Goal: Transaction & Acquisition: Purchase product/service

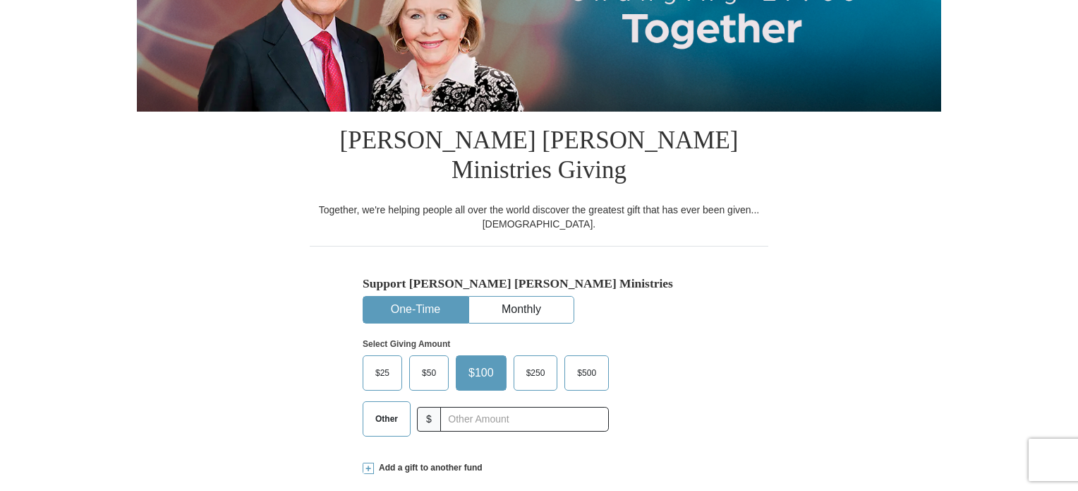
scroll to position [353, 0]
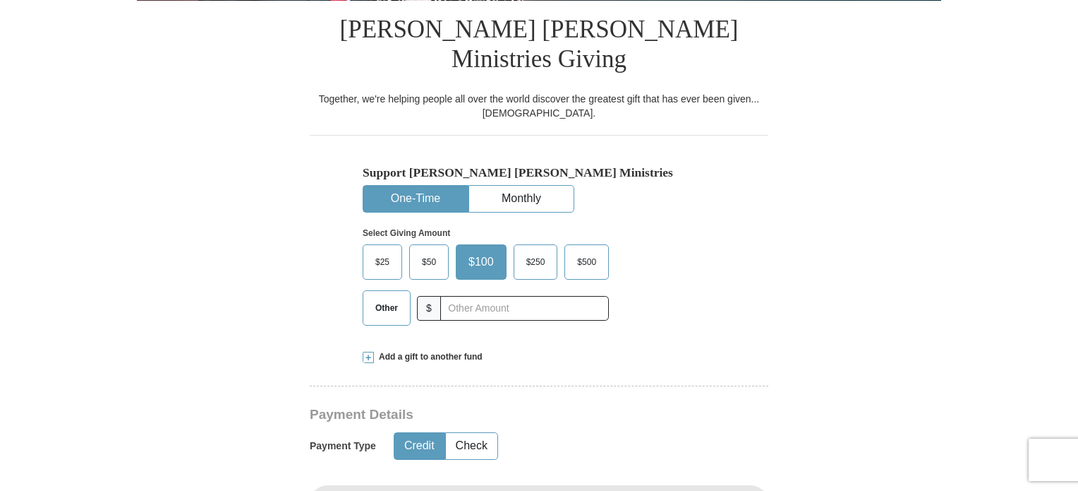
click at [383, 297] on span "Other" at bounding box center [386, 307] width 37 height 21
click at [0, 0] on input "Other" at bounding box center [0, 0] width 0 height 0
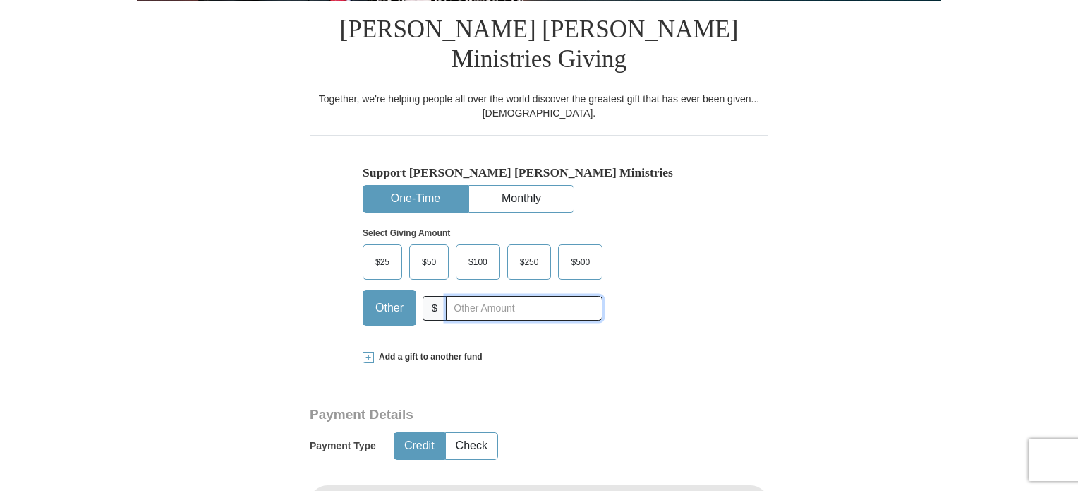
click at [467, 296] on input "text" at bounding box center [524, 308] width 157 height 25
type input "20.00"
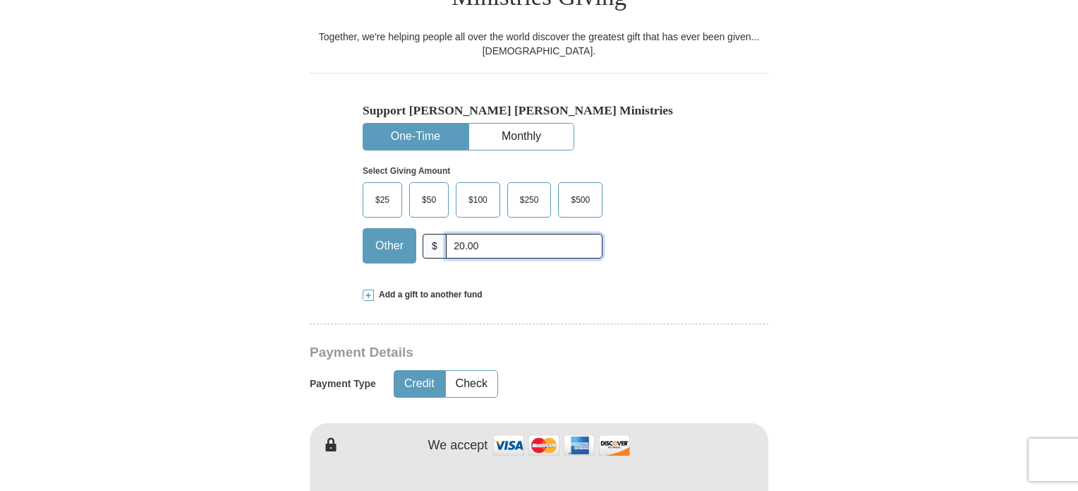
scroll to position [494, 0]
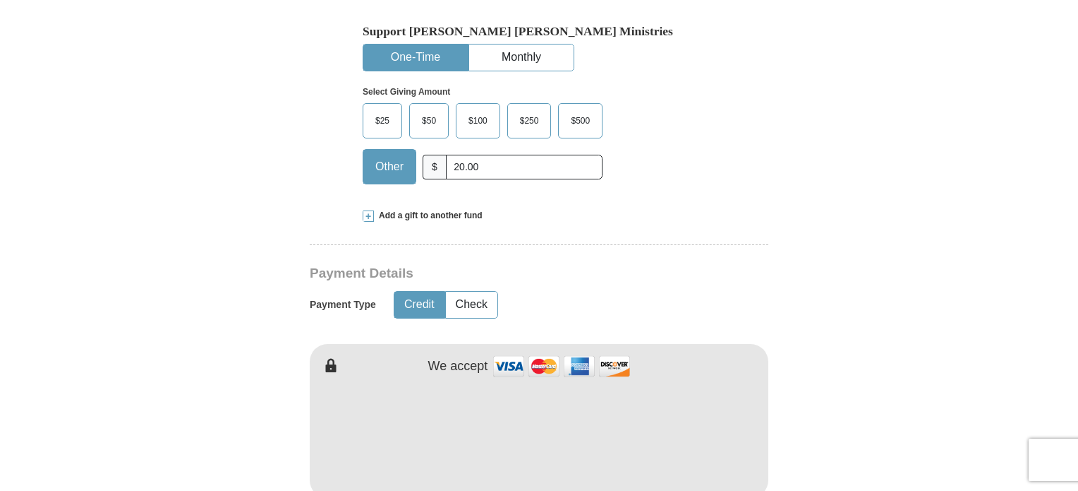
click at [421, 291] on button "Credit" at bounding box center [420, 304] width 50 height 26
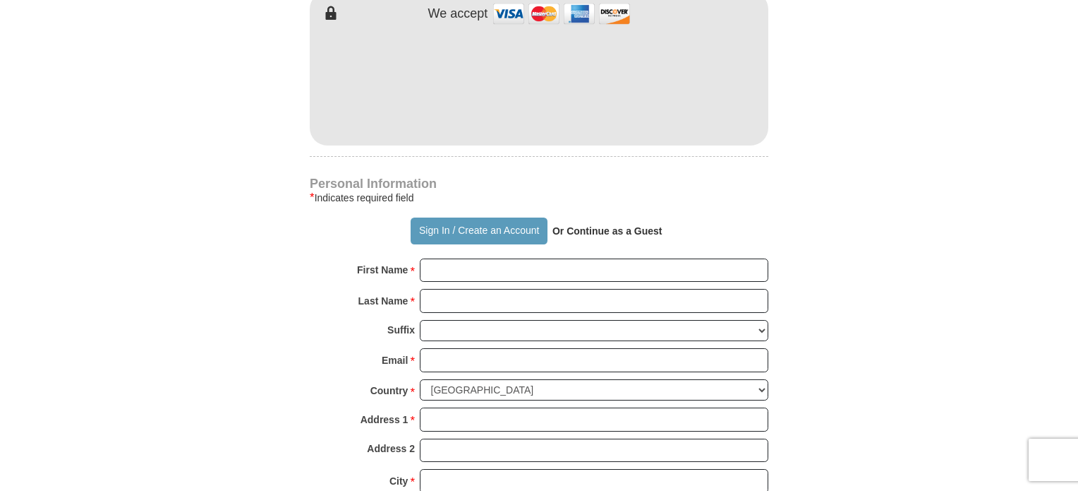
scroll to position [847, 0]
click at [459, 258] on input "First Name *" at bounding box center [594, 270] width 349 height 24
type input "[PERSON_NAME]"
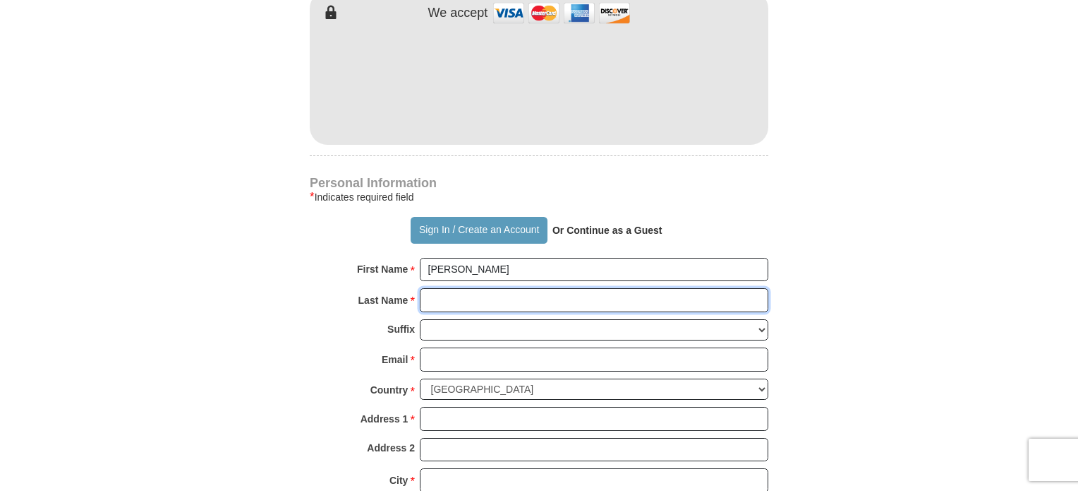
click at [513, 288] on input "Last Name *" at bounding box center [594, 300] width 349 height 24
type input "Seulean"
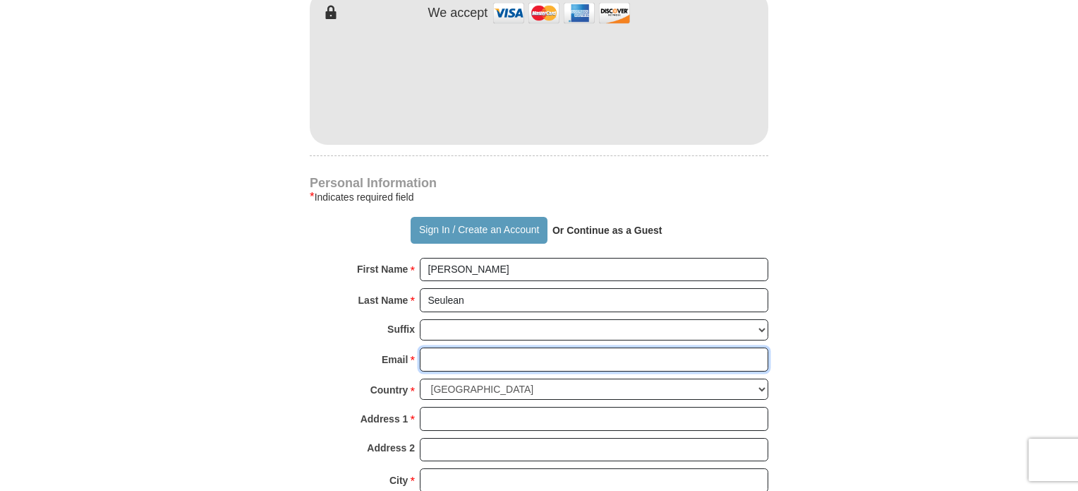
click at [511, 347] on input "Email *" at bounding box center [594, 359] width 349 height 24
type input "[EMAIL_ADDRESS][DOMAIN_NAME]"
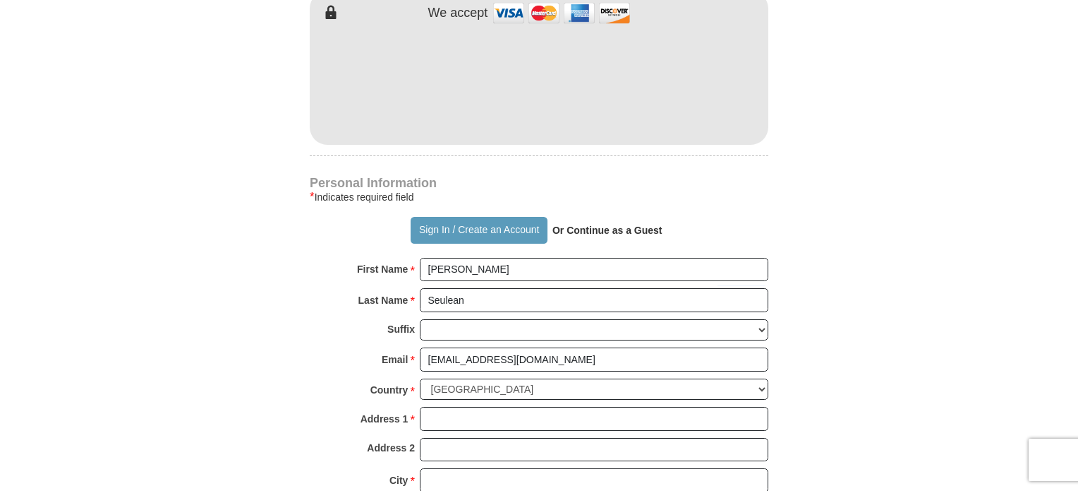
type input "[STREET_ADDRESS]"
type input "[GEOGRAPHIC_DATA]"
select select "WA"
type input "98168"
type input "2064681483"
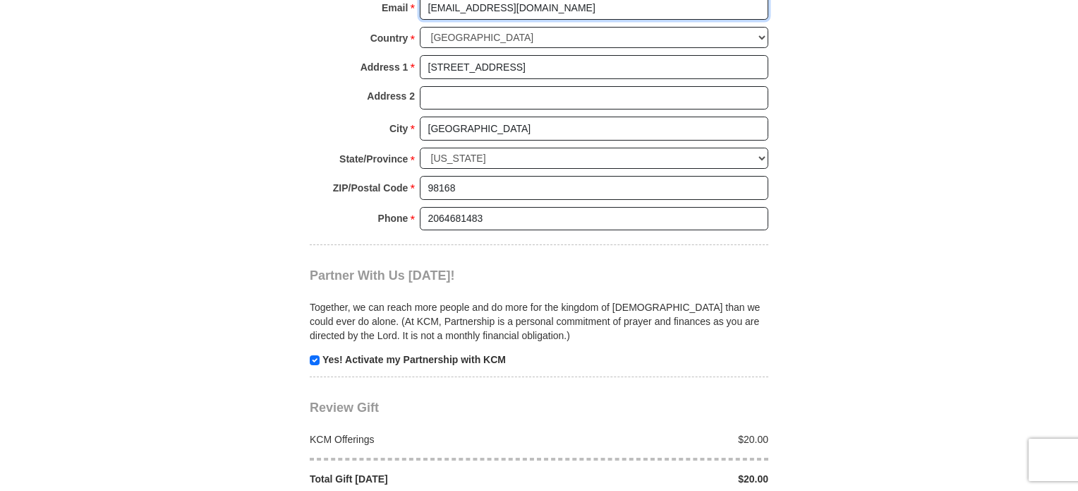
scroll to position [1341, 0]
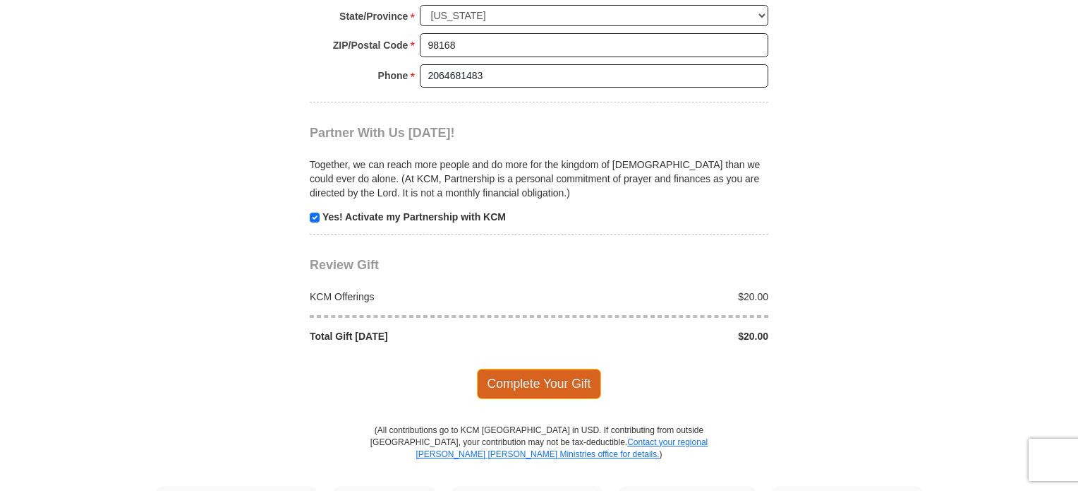
click at [520, 368] on span "Complete Your Gift" at bounding box center [539, 383] width 125 height 30
